Goal: Information Seeking & Learning: Learn about a topic

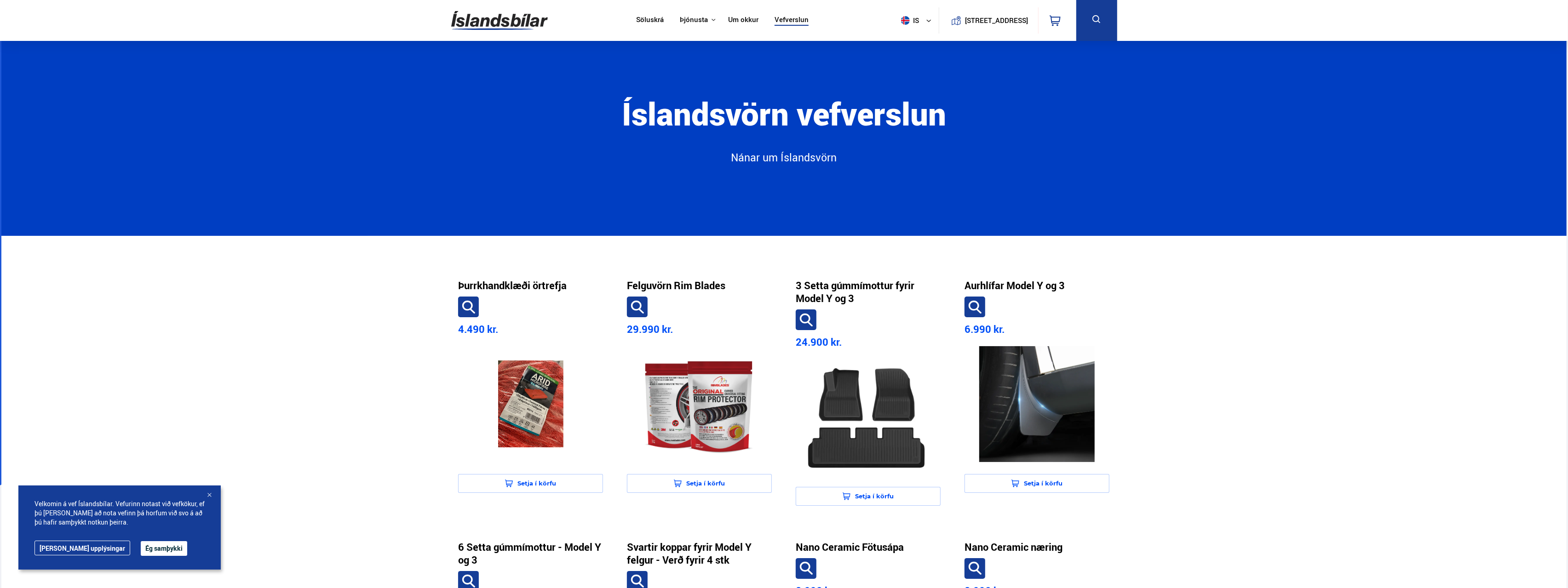
click at [644, 20] on link "Söluskrá" at bounding box center [650, 20] width 27 height 10
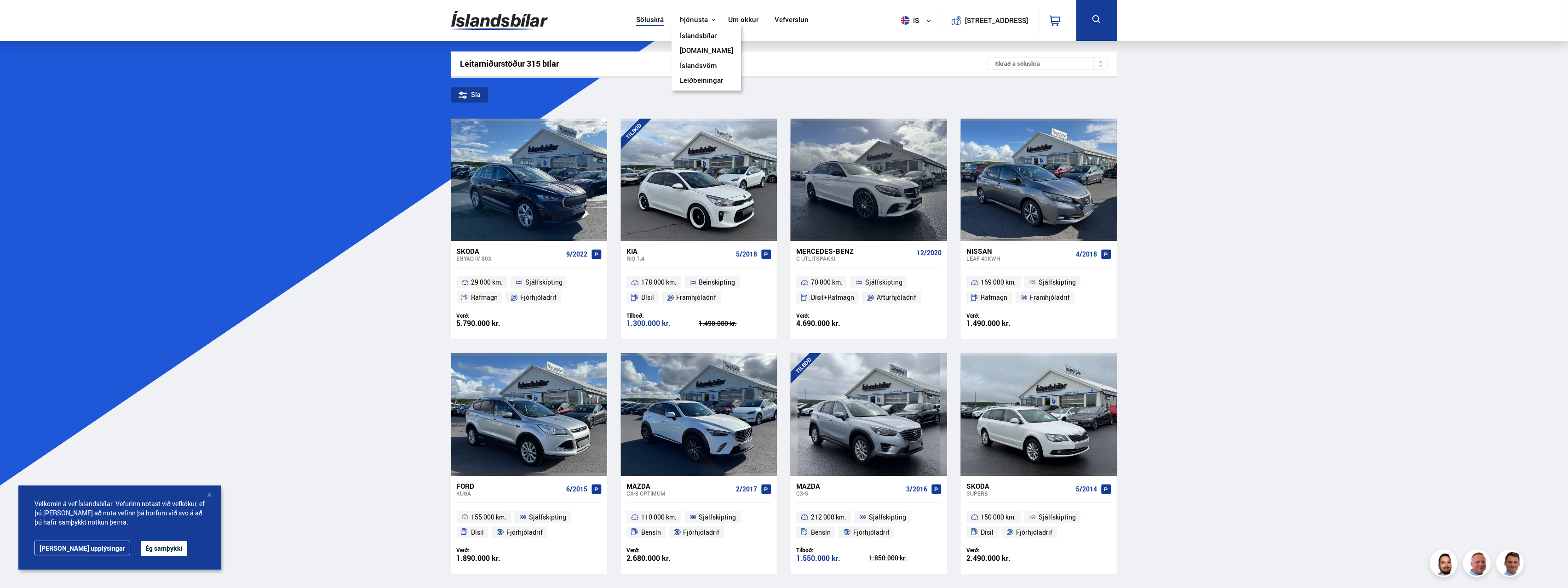
click at [711, 20] on icon at bounding box center [713, 20] width 5 height 5
click at [702, 65] on link "Íslandsvörn" at bounding box center [698, 66] width 38 height 10
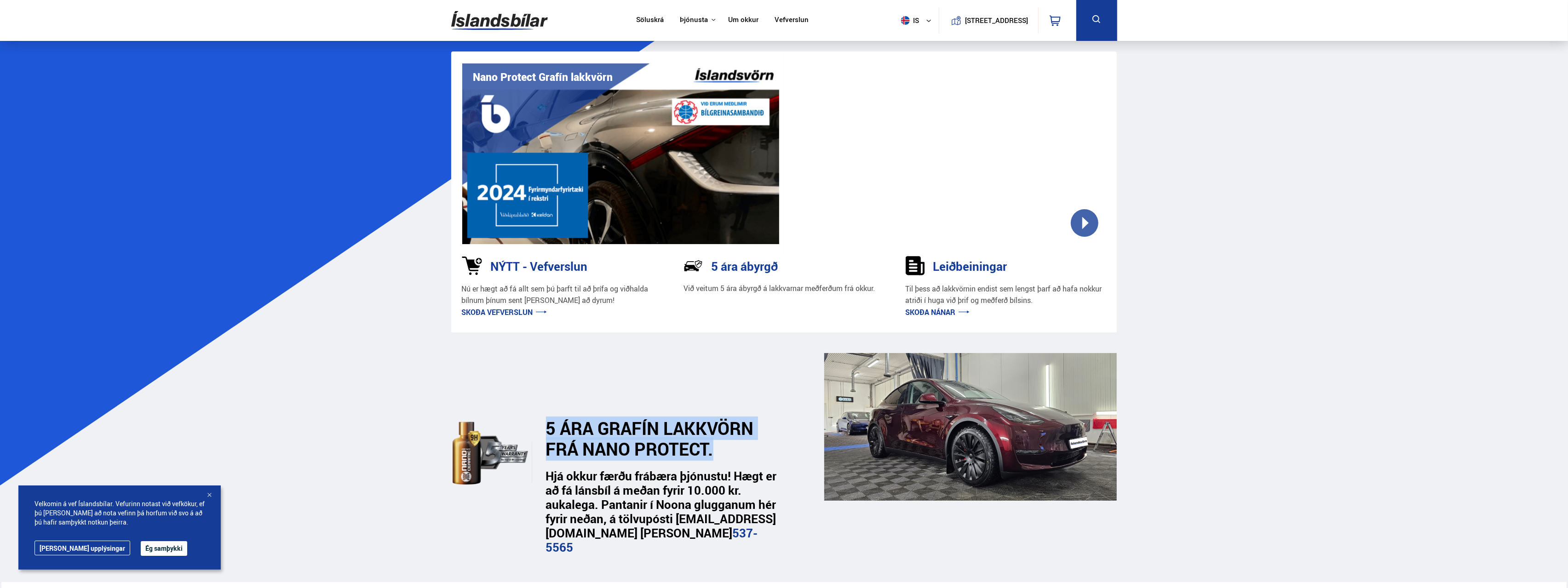
drag, startPoint x: 702, startPoint y: 444, endPoint x: 537, endPoint y: 411, distance: 168.3
click at [537, 411] on div "5 ÁRA GRAFÍN LAKKVÖRN FRÁ NANO PROTECT." at bounding box center [674, 405] width 287 height 106
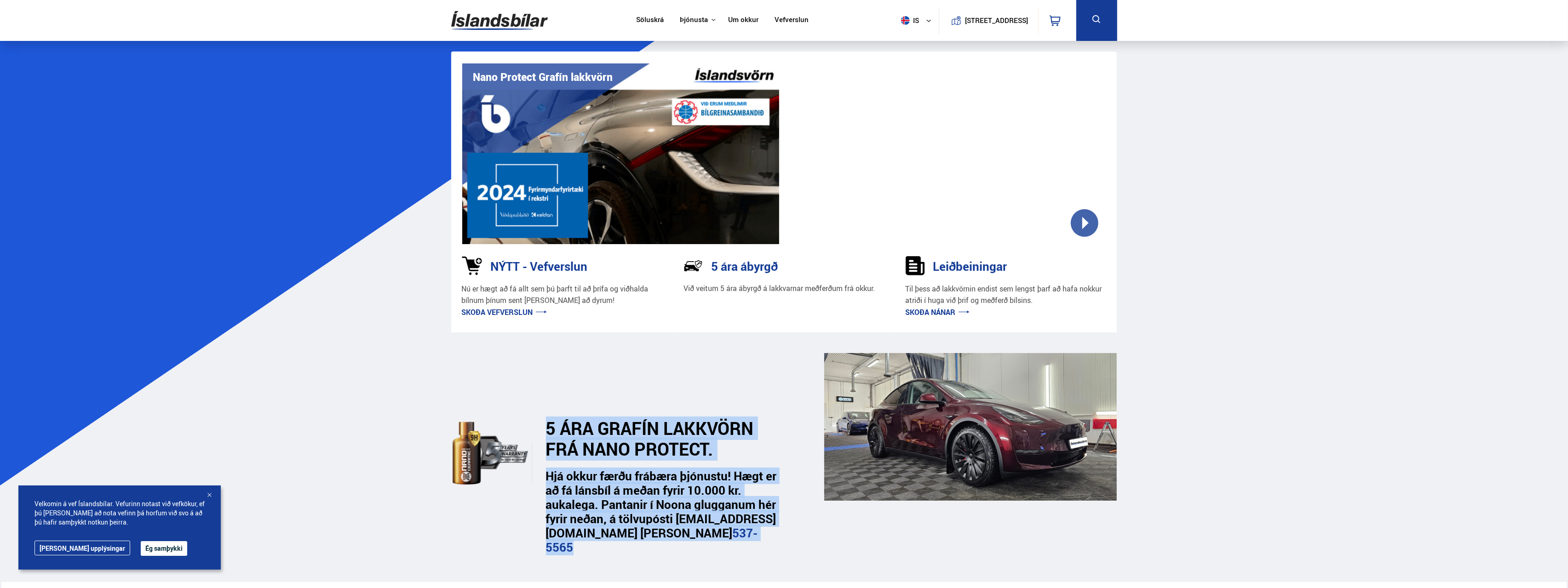
drag, startPoint x: 739, startPoint y: 557, endPoint x: 543, endPoint y: 400, distance: 251.1
click at [543, 400] on section "5 ÁRA GRAFÍN LAKKVÖRN FRÁ NANO PROTECT. Hjá okkur færðu frábæra þjónustu! Hægt …" at bounding box center [784, 456] width 681 height 249
click at [543, 400] on div "5 ÁRA GRAFÍN LAKKVÖRN FRÁ NANO PROTECT." at bounding box center [674, 405] width 287 height 106
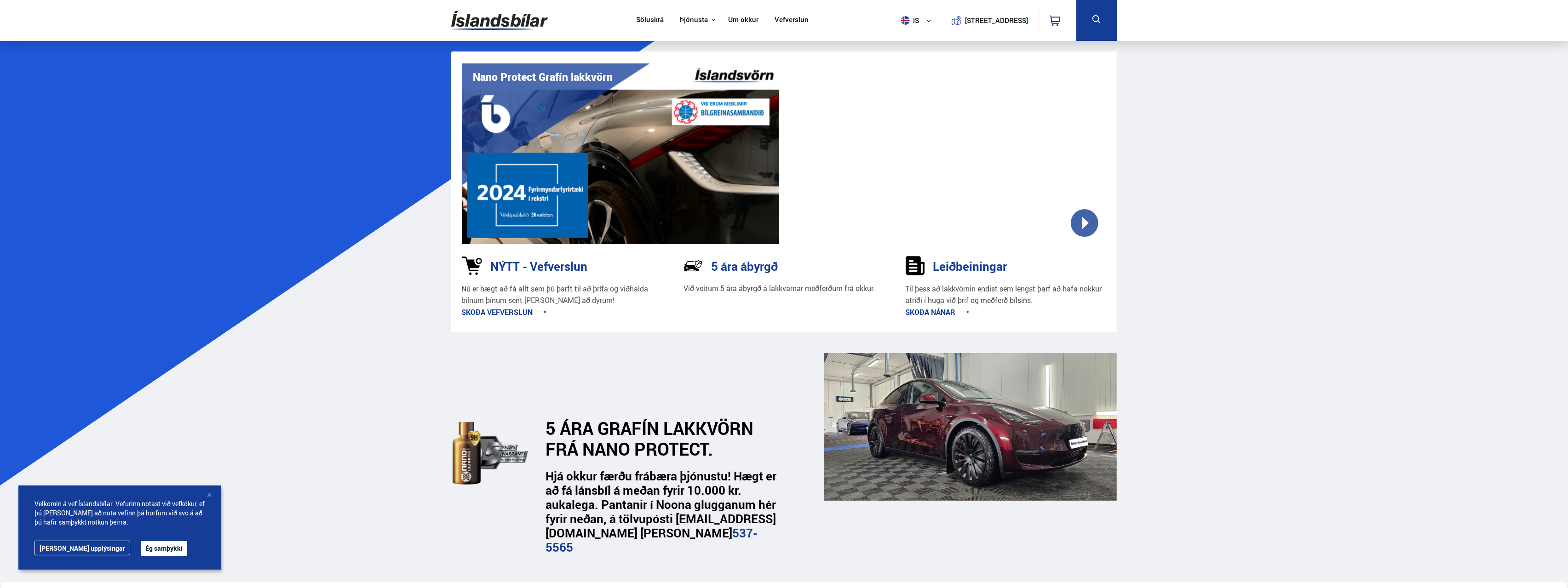
click at [791, 289] on p "Við veitum 5 ára ábyrgð á lakkvarnar meðferðum frá okkur." at bounding box center [779, 288] width 191 height 10
click at [791, 289] on p "Við veitum 5 ára ábyrgð á lakkvarnar meðferðum frá okkur." at bounding box center [779, 288] width 191 height 10
click at [747, 288] on p "Við veitum 5 ára ábyrgð á lakkvarnar meðferðum frá okkur." at bounding box center [779, 288] width 191 height 10
click at [597, 293] on p "Nú er hægt að fá allt sem þú þarft til að þrífa og viðhalda bílnum þínum sent […" at bounding box center [562, 295] width 201 height 23
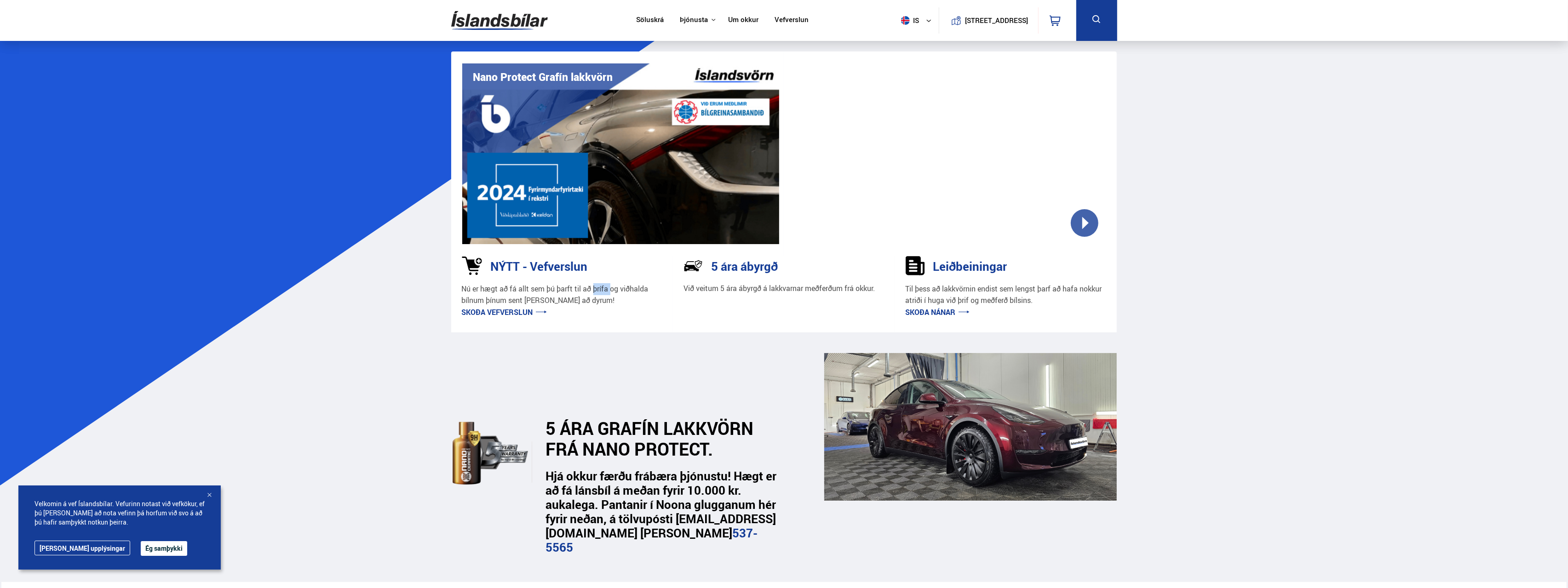
click at [597, 293] on p "Nú er hægt að fá allt sem þú þarft til að þrífa og viðhalda bílnum þínum sent […" at bounding box center [562, 295] width 201 height 23
click at [588, 301] on p "Nú er hægt að fá allt sem þú þarft til að þrífa og viðhalda bílnum þínum sent […" at bounding box center [562, 295] width 201 height 23
drag, startPoint x: 586, startPoint y: 301, endPoint x: 450, endPoint y: 289, distance: 136.5
click at [450, 289] on div "NÝTT - Vefverslun Nú er hægt að fá allt sem þú þarft til að þrífa og viðhalda b…" at bounding box center [784, 294] width 681 height 76
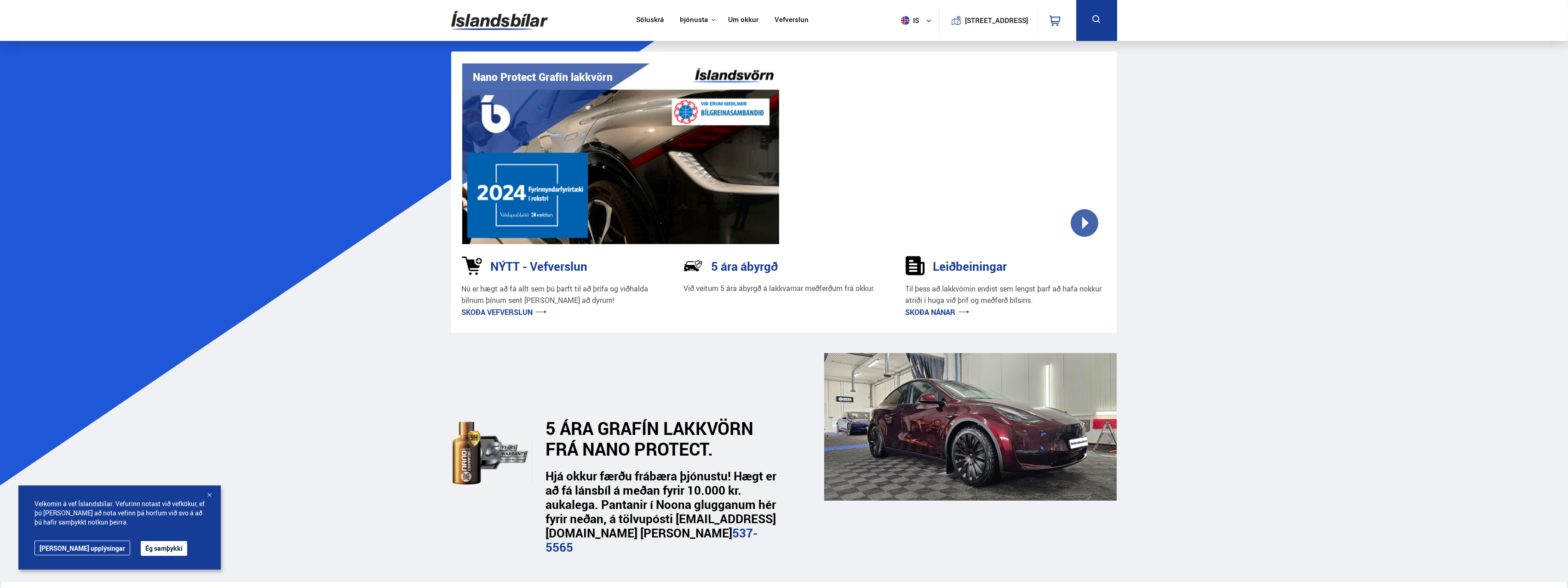
click at [450, 289] on div "NÝTT - Vefverslun Nú er hægt að fá allt sem þú þarft til að þrífa og viðhalda b…" at bounding box center [784, 294] width 681 height 76
click at [992, 293] on p "Til þess að lakkvörnin endist sem lengst þarf að hafa nokkur atriði í huga við …" at bounding box center [1006, 295] width 201 height 23
click at [978, 302] on p "Til þess að lakkvörnin endist sem lengst þarf að hafa nokkur atriði í huga við …" at bounding box center [1006, 295] width 201 height 23
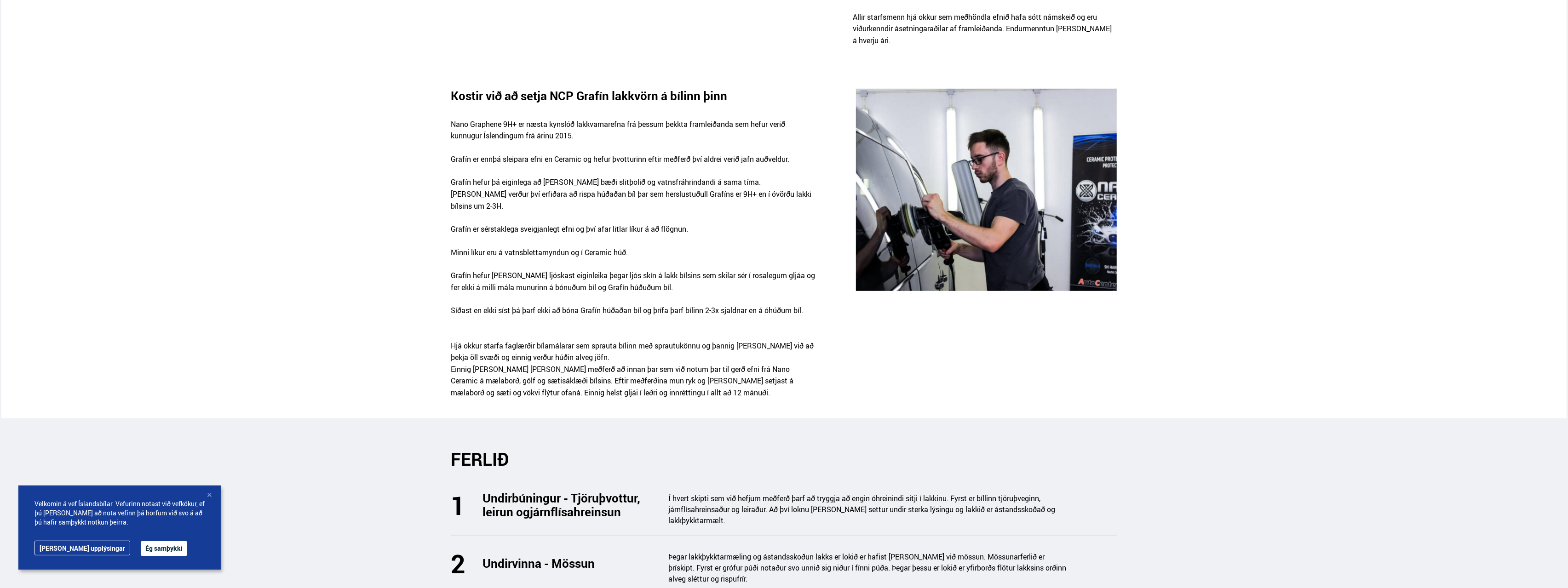
scroll to position [873, 0]
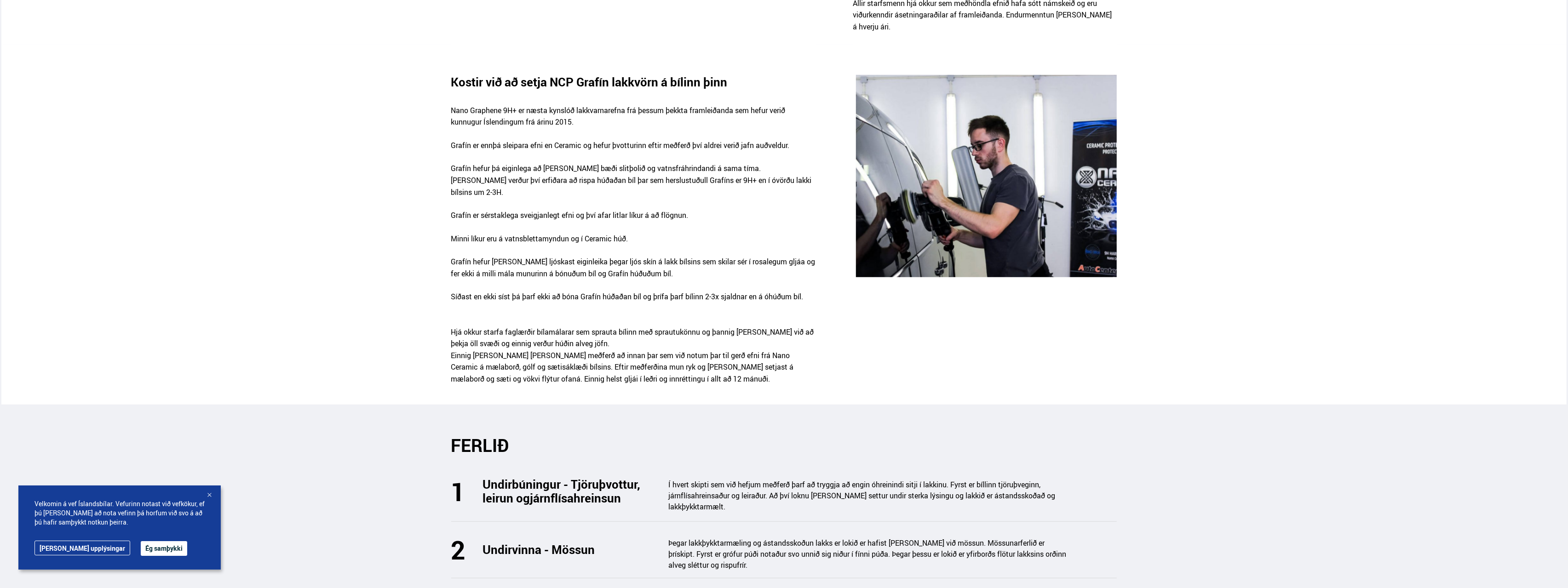
drag, startPoint x: 431, startPoint y: 82, endPoint x: 833, endPoint y: 261, distance: 440.1
click at [833, 261] on div "Kostir við að setja NCP Grafín lakkvörn á bílinn þinn Nano Graphene 9H+ er næst…" at bounding box center [784, 236] width 1566 height 322
click at [833, 261] on div "Kostir við að setja NCP Grafín lakkvörn á bílinn þinn Nano Graphene 9H+ er næst…" at bounding box center [784, 236] width 681 height 322
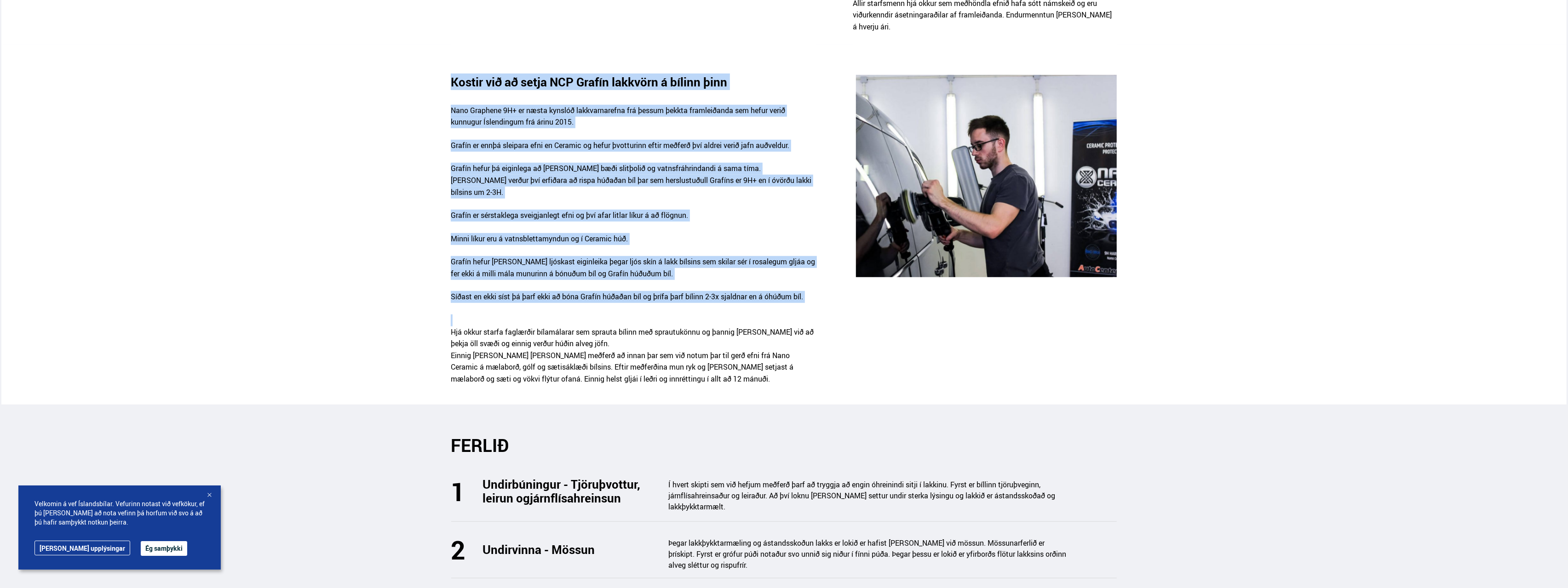
drag, startPoint x: 833, startPoint y: 261, endPoint x: 410, endPoint y: 61, distance: 467.9
click at [410, 75] on div "Kostir við að setja NCP Grafín lakkvörn á bílinn þinn Nano Graphene 9H+ er næst…" at bounding box center [784, 236] width 1566 height 322
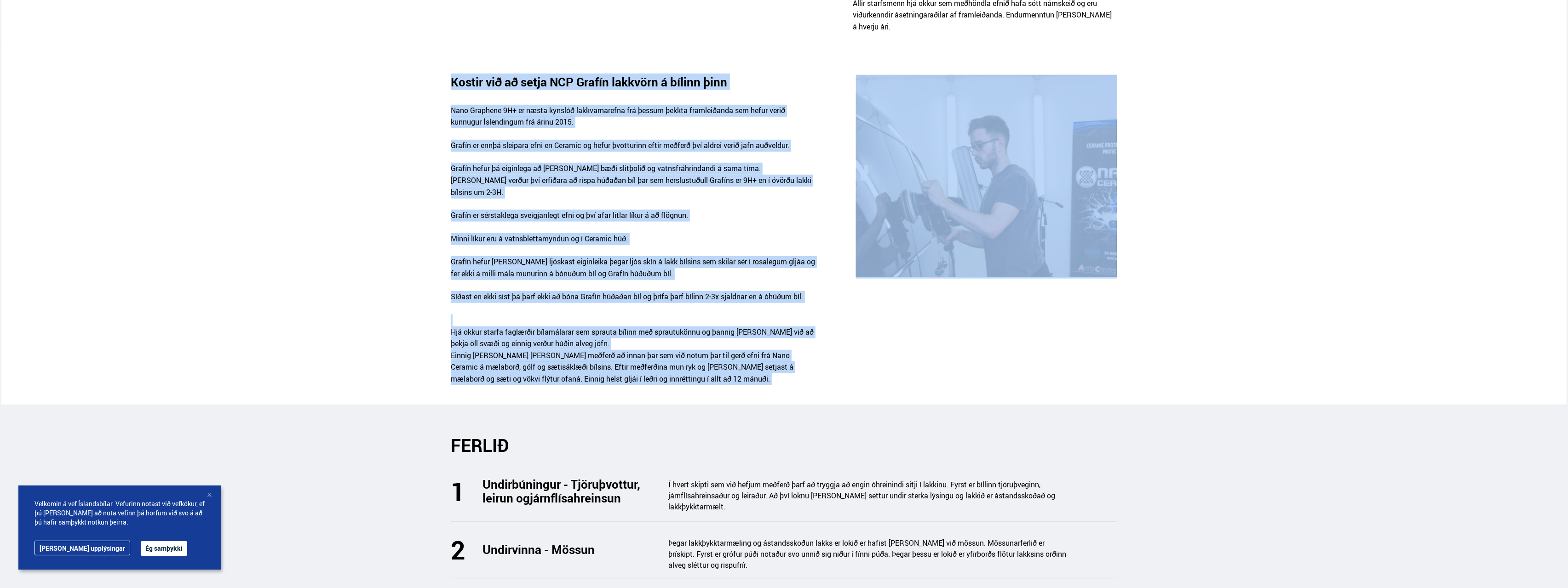
drag, startPoint x: 410, startPoint y: 61, endPoint x: 793, endPoint y: 339, distance: 473.3
click at [793, 339] on div "Kostir við að setja NCP Grafín lakkvörn á bílinn þinn Nano Graphene 9H+ er næst…" at bounding box center [784, 236] width 1566 height 322
click at [793, 339] on p "Hjá okkur starfa faglærðir bílamálarar sem sprauta bílinn með sprautukönnu og þ…" at bounding box center [633, 355] width 365 height 83
drag, startPoint x: 793, startPoint y: 339, endPoint x: 423, endPoint y: 40, distance: 475.7
click at [423, 44] on section "Kostir við að setja NCP Grafín lakkvörn á bílinn þinn Nano Graphene 9H+ er næst…" at bounding box center [784, 224] width 1566 height 360
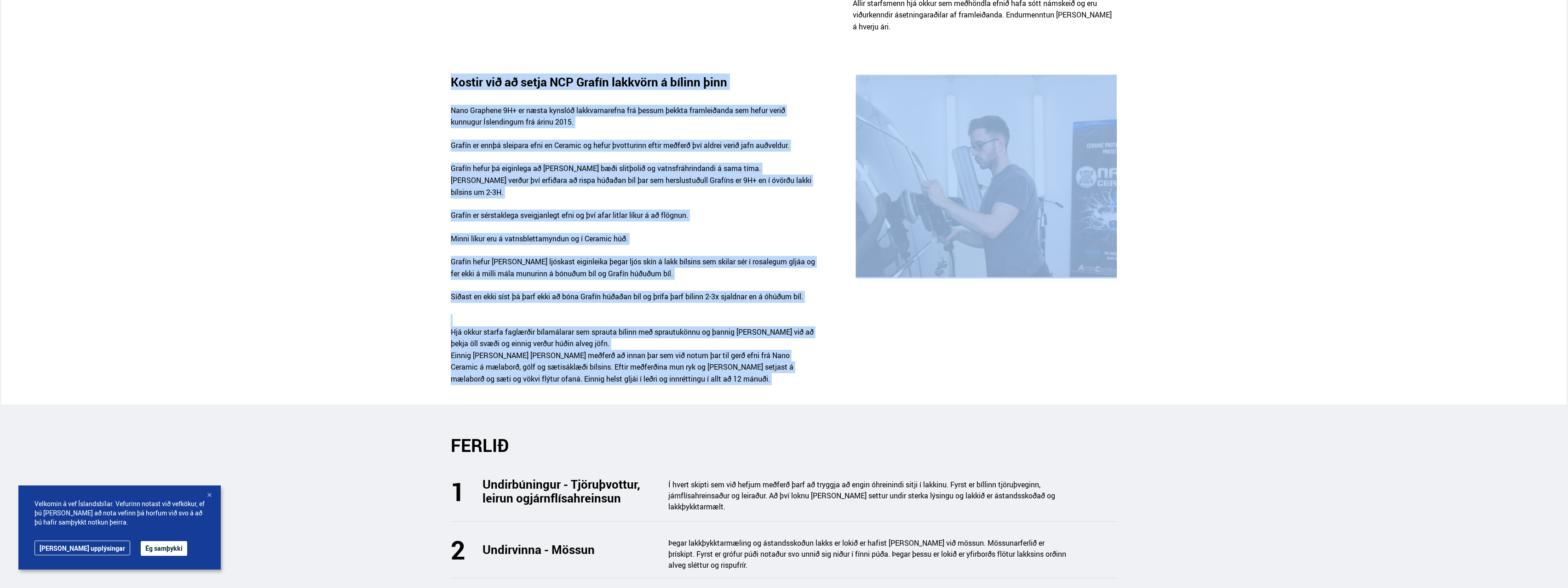
click at [423, 44] on section "Kostir við að setja NCP Grafín lakkvörn á bílinn þinn Nano Graphene 9H+ er næst…" at bounding box center [784, 224] width 1566 height 360
drag, startPoint x: 423, startPoint y: 40, endPoint x: 757, endPoint y: 343, distance: 451.0
click at [757, 343] on section "Kostir við að setja NCP Grafín lakkvörn á bílinn þinn Nano Graphene 9H+ er næst…" at bounding box center [784, 224] width 1566 height 360
click at [757, 343] on p "Hjá okkur starfa faglærðir bílamálarar sem sprauta bílinn með sprautukönnu og þ…" at bounding box center [633, 355] width 365 height 83
drag, startPoint x: 757, startPoint y: 343, endPoint x: 410, endPoint y: 53, distance: 452.2
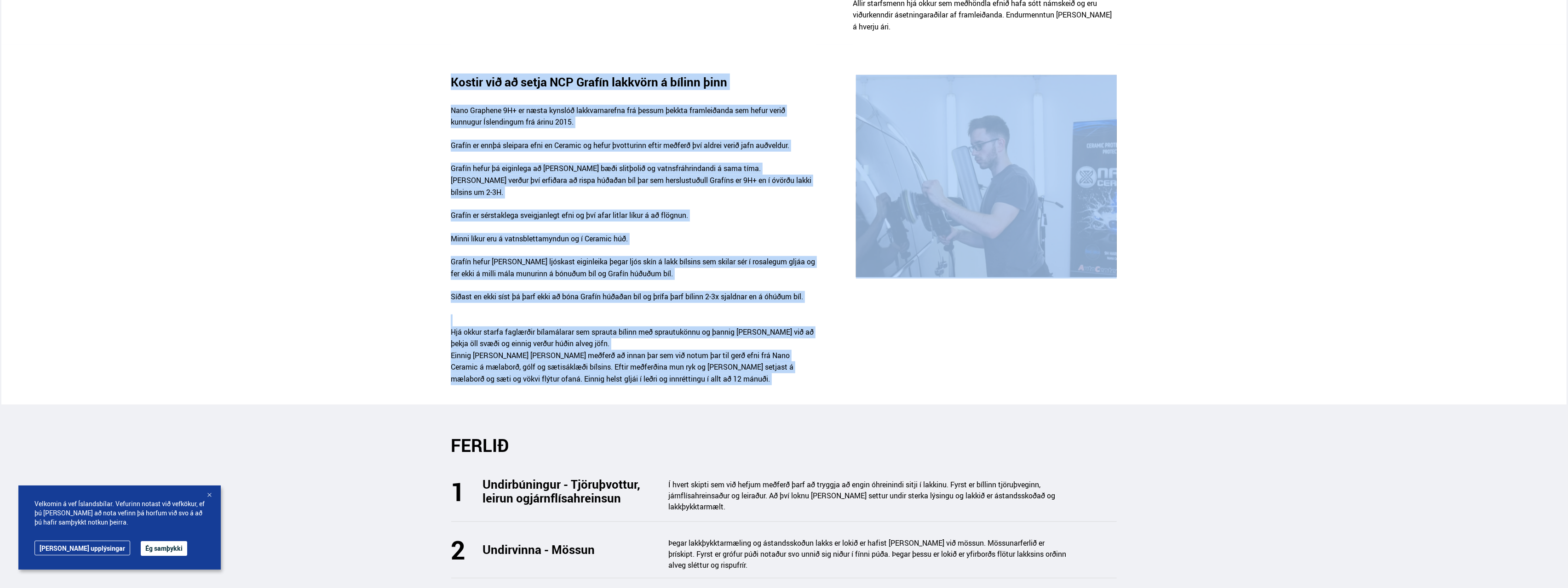
click at [410, 75] on div "Kostir við að setja NCP Grafín lakkvörn á bílinn þinn Nano Graphene 9H+ er næst…" at bounding box center [784, 236] width 1566 height 322
click at [733, 314] on p "Hjá okkur starfa faglærðir bílamálarar sem sprauta bílinn með sprautukönnu og þ…" at bounding box center [633, 355] width 365 height 83
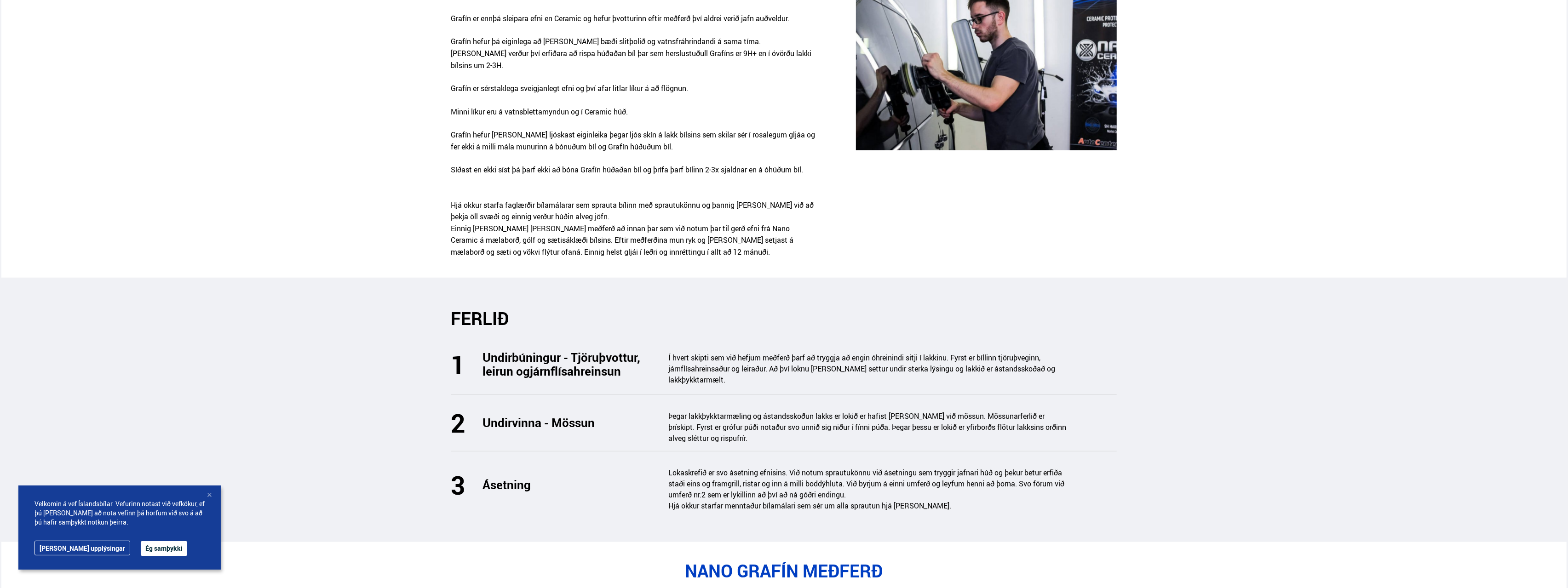
scroll to position [1149, 0]
